Goal: Task Accomplishment & Management: Complete application form

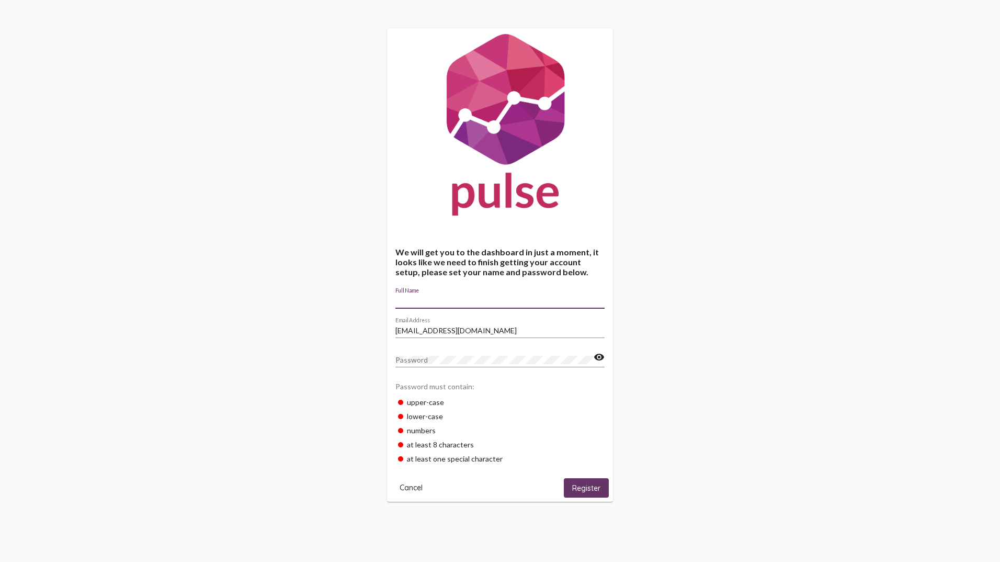
click at [426, 300] on input "Full Name" at bounding box center [499, 301] width 209 height 8
click at [672, 299] on div "We will get you to the dashboard in just a moment, it looks like we need to fin…" at bounding box center [500, 265] width 1000 height 530
click at [423, 302] on input "Full Name" at bounding box center [499, 301] width 209 height 8
